Goal: Transaction & Acquisition: Book appointment/travel/reservation

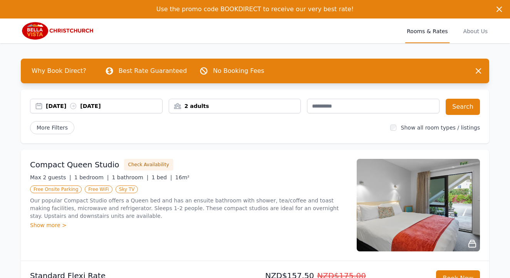
click at [65, 104] on div "[DATE] [DATE]" at bounding box center [104, 106] width 116 height 8
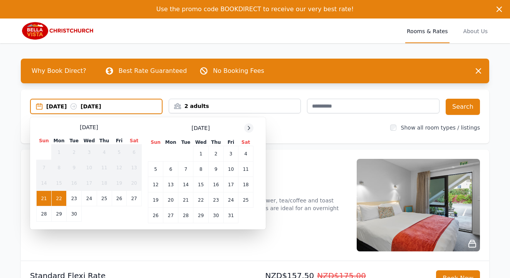
click at [249, 128] on icon at bounding box center [249, 128] width 6 height 6
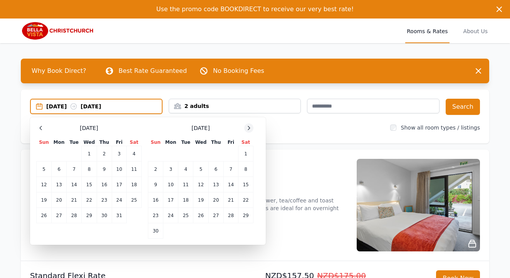
click at [249, 128] on icon at bounding box center [249, 128] width 6 height 6
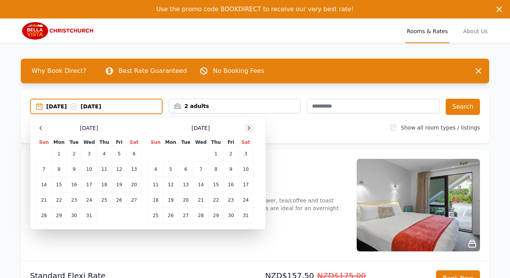
click at [249, 128] on icon at bounding box center [249, 128] width 6 height 6
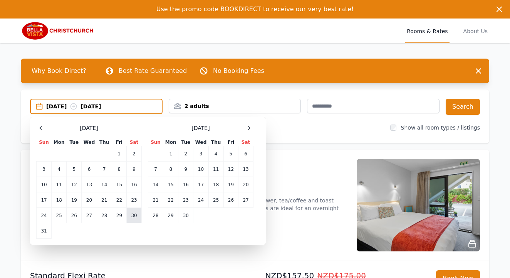
click at [135, 217] on td "30" at bounding box center [134, 215] width 15 height 15
click at [43, 229] on td "31" at bounding box center [44, 230] width 15 height 15
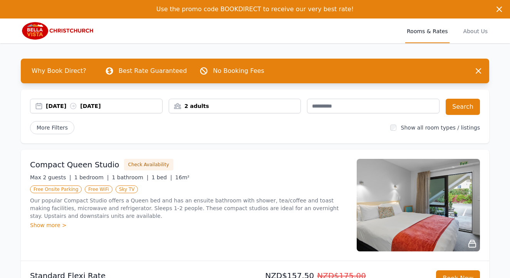
click at [249, 109] on div "2 adults" at bounding box center [235, 106] width 132 height 8
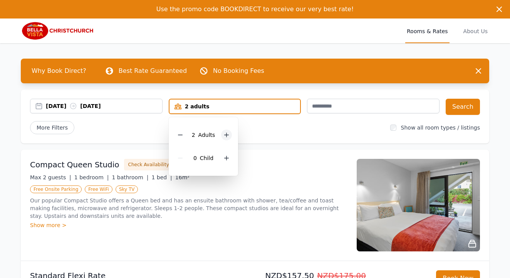
click at [229, 133] on icon at bounding box center [227, 135] width 6 height 6
click at [463, 105] on button "Search" at bounding box center [463, 107] width 34 height 16
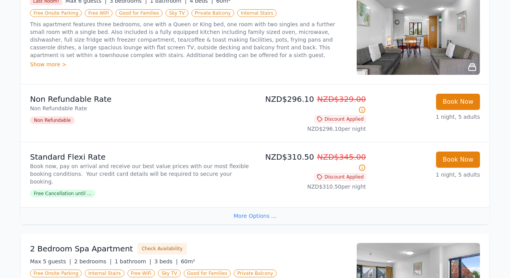
scroll to position [178, 0]
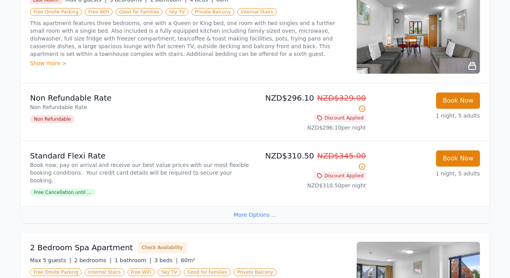
click at [55, 62] on div "Show more >" at bounding box center [189, 63] width 318 height 8
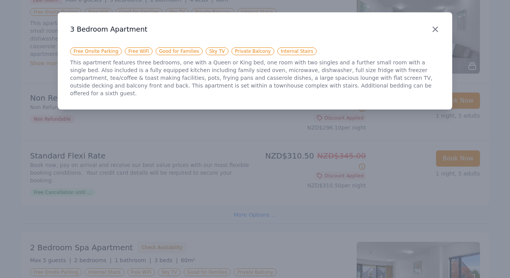
click at [433, 29] on icon "button" at bounding box center [435, 29] width 9 height 9
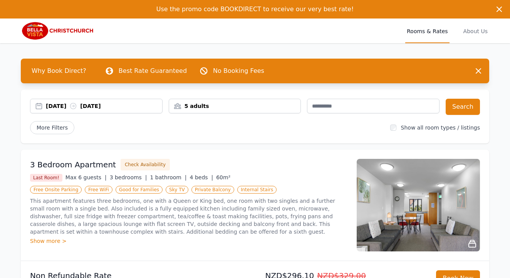
scroll to position [0, 0]
